Goal: Information Seeking & Learning: Understand process/instructions

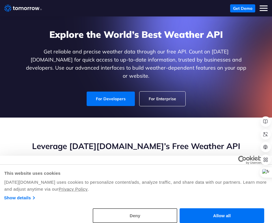
click at [18, 197] on link "Show details" at bounding box center [19, 197] width 30 height 7
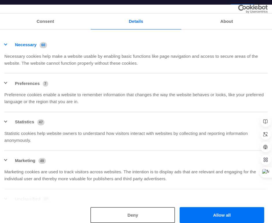
click at [7, 44] on button "Necessary 60" at bounding box center [27, 44] width 46 height 7
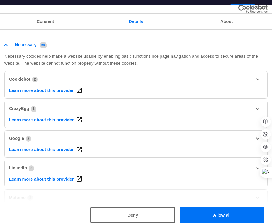
click at [7, 44] on button "Necessary 60" at bounding box center [27, 44] width 46 height 7
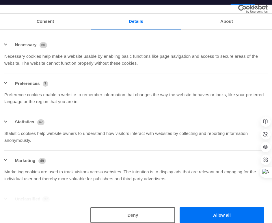
scroll to position [35, 0]
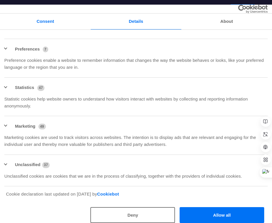
click at [45, 20] on link "Consent" at bounding box center [45, 22] width 91 height 16
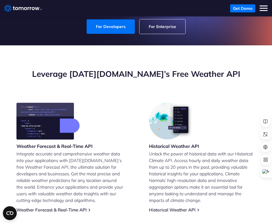
scroll to position [0, 0]
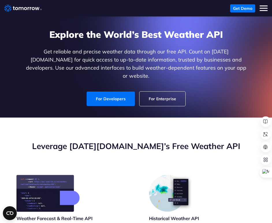
click at [265, 11] on button "Toggle mobile menu" at bounding box center [264, 8] width 8 height 8
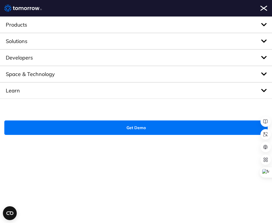
click at [30, 57] on span "Developers" at bounding box center [136, 57] width 272 height 16
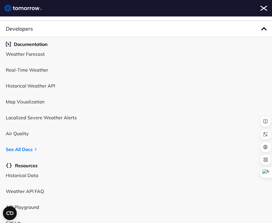
scroll to position [22, 0]
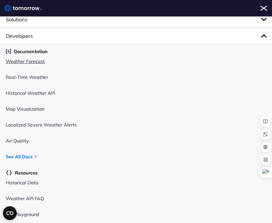
click at [35, 61] on link "Weather Forecast" at bounding box center [25, 61] width 39 height 6
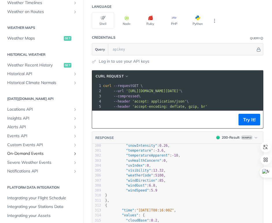
scroll to position [161, 0]
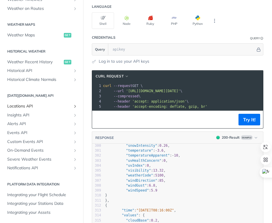
click at [25, 105] on span "Locations API" at bounding box center [39, 106] width 64 height 6
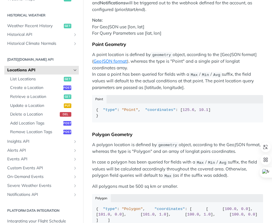
scroll to position [149, 0]
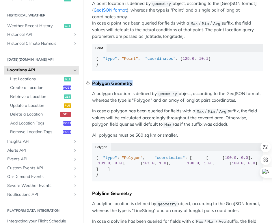
drag, startPoint x: 92, startPoint y: 94, endPoint x: 133, endPoint y: 95, distance: 40.7
click at [133, 86] on div "Polygon Geometry" at bounding box center [177, 83] width 171 height 6
copy div "Polygon Geometry"
click at [108, 104] on p "A polygon location is defined by geometry object, according to the GeoJSON form…" at bounding box center [177, 96] width 171 height 13
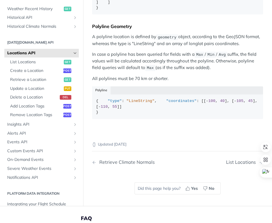
scroll to position [325, 0]
